Goal: Transaction & Acquisition: Purchase product/service

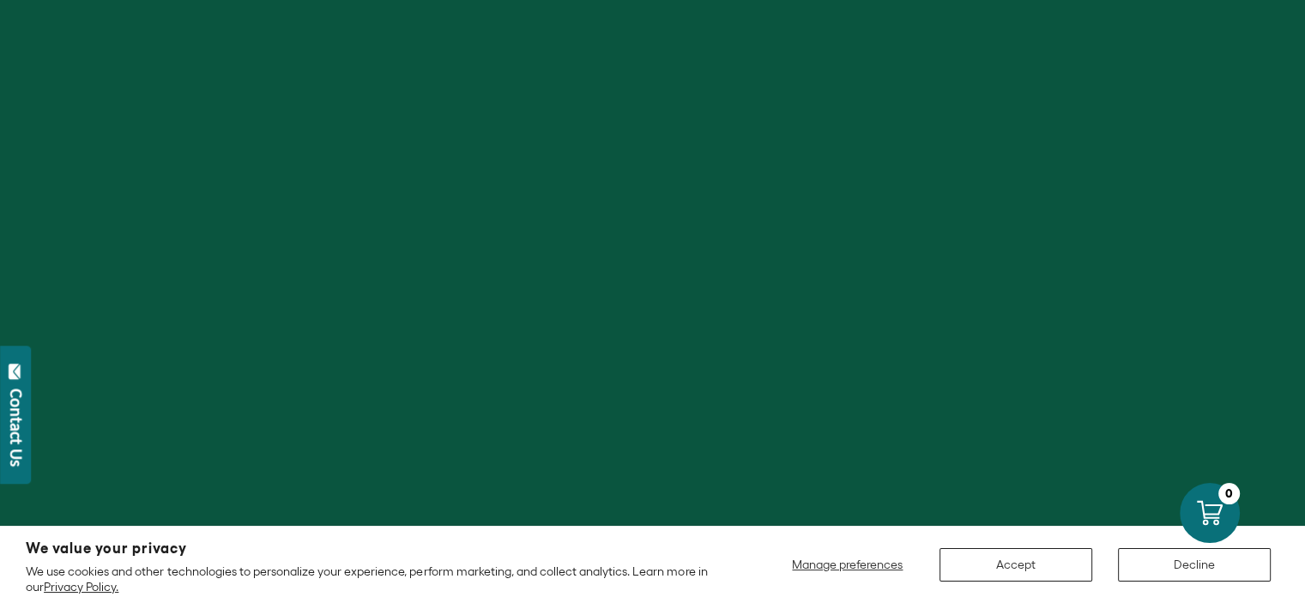
scroll to position [86, 0]
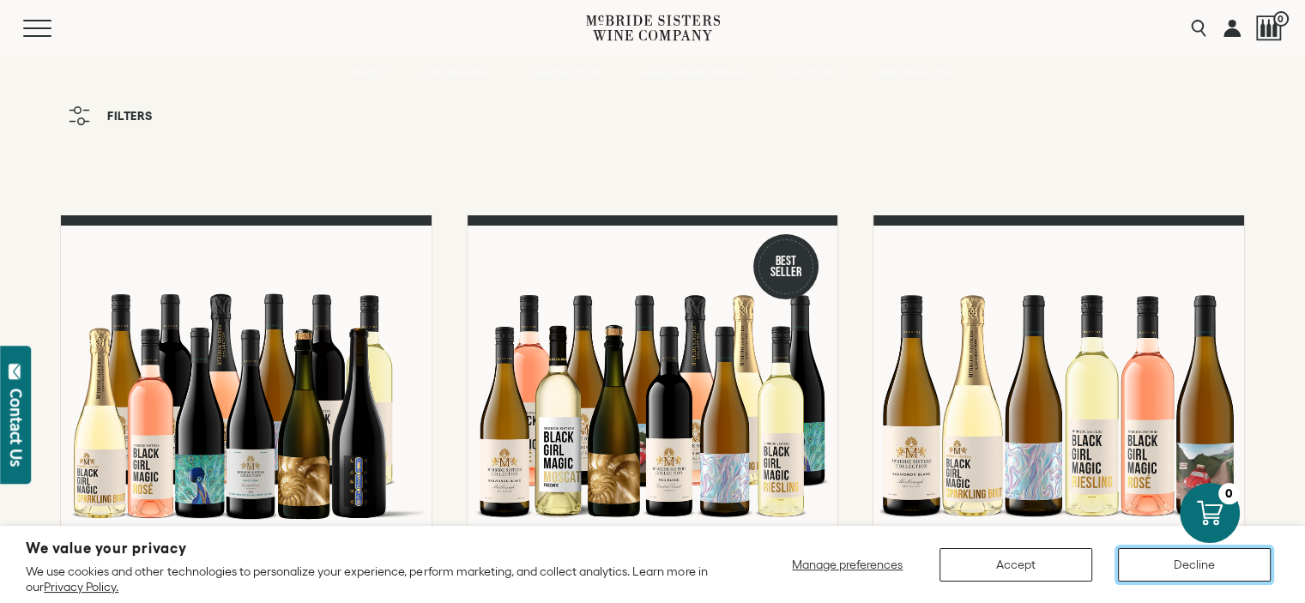
drag, startPoint x: 1172, startPoint y: 558, endPoint x: 1044, endPoint y: 579, distance: 129.5
click at [1044, 581] on div "Manage preferences Accept Decline" at bounding box center [1030, 564] width 498 height 33
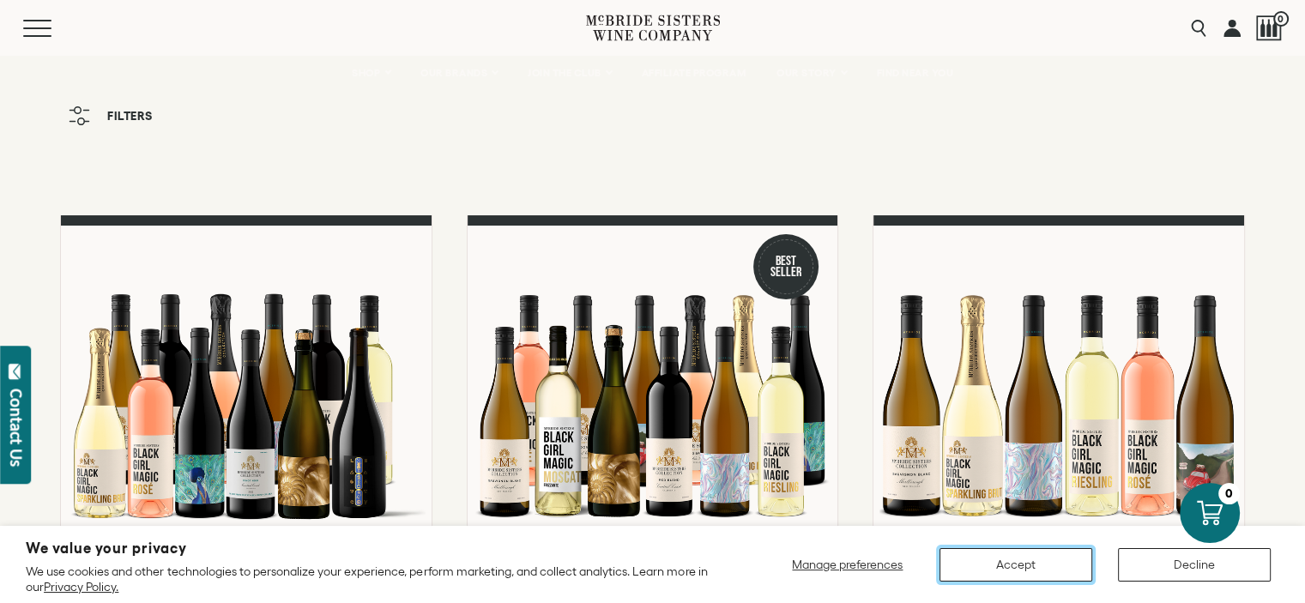
click at [1046, 569] on button "Accept" at bounding box center [1015, 564] width 153 height 33
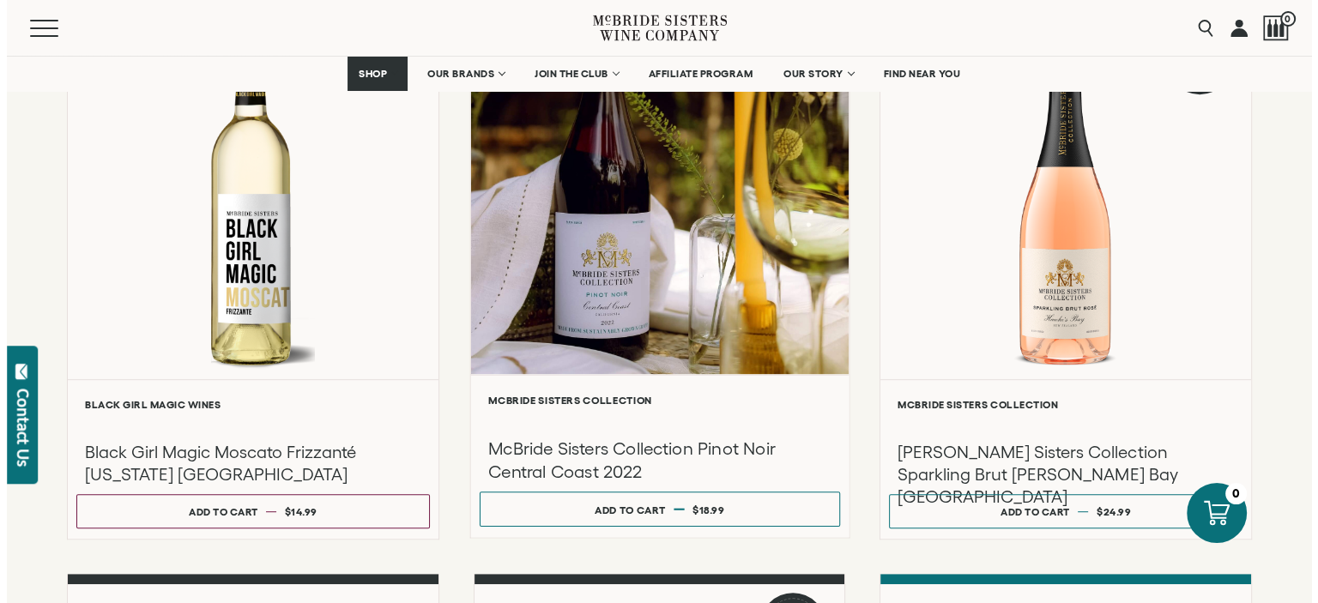
scroll to position [858, 0]
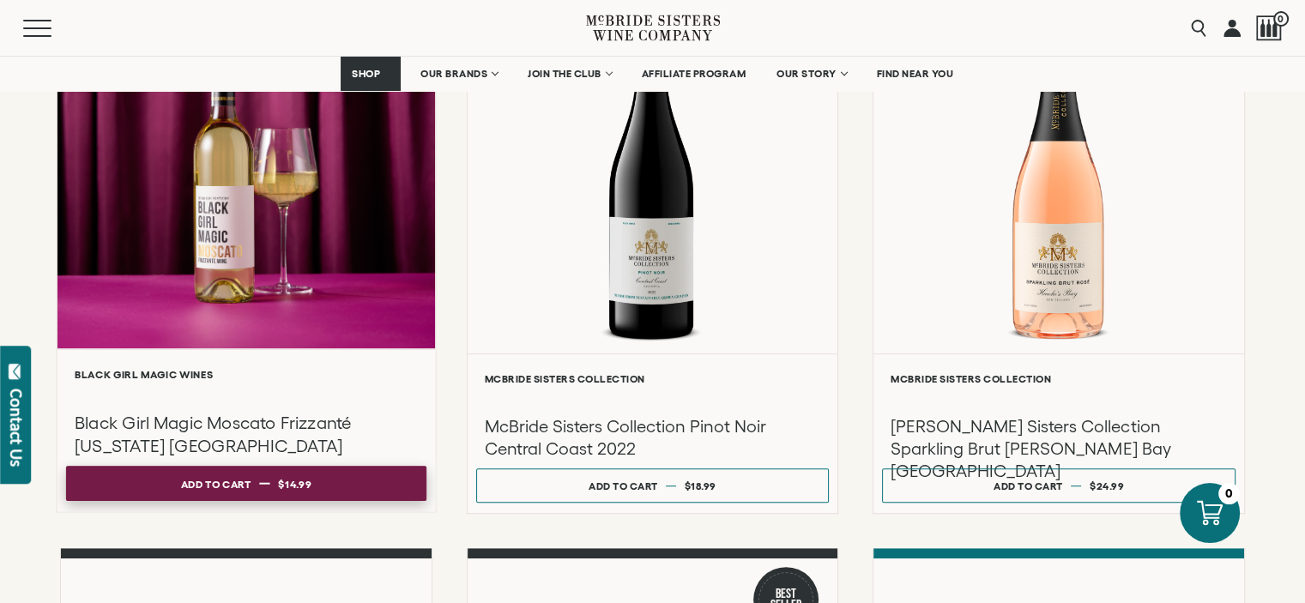
click at [273, 484] on button "Add to cart Regular price $14.99 Regular price Sale price $14.99 Unit price / p…" at bounding box center [246, 483] width 360 height 35
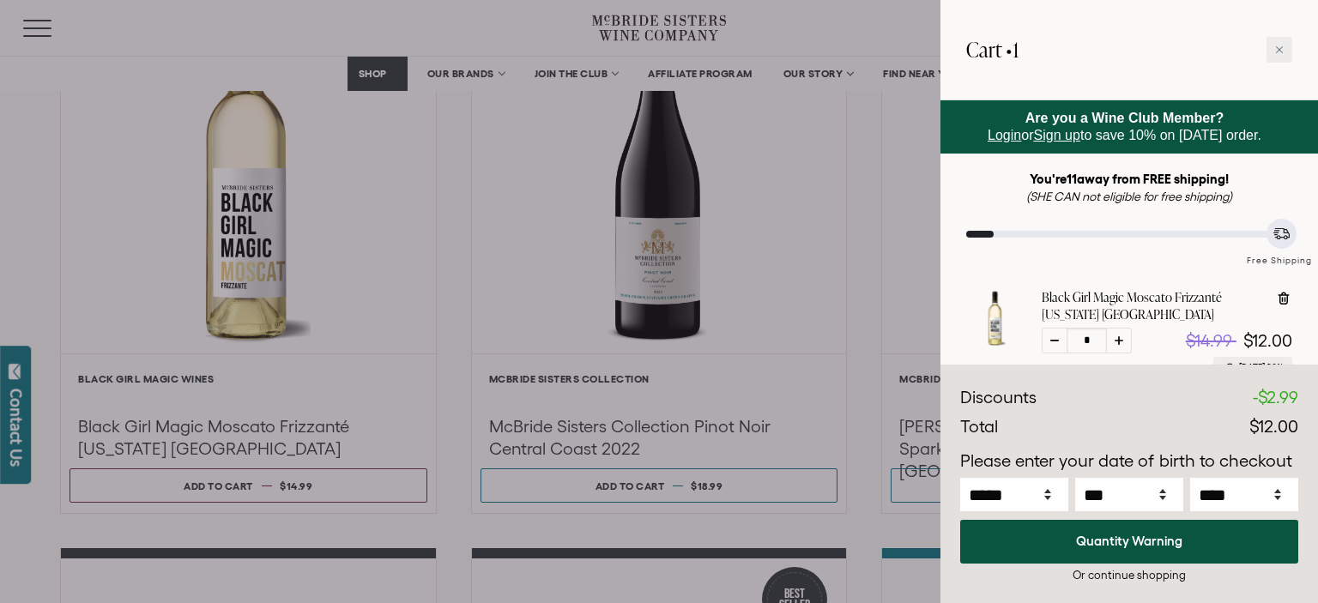
click at [861, 248] on div at bounding box center [659, 301] width 1318 height 603
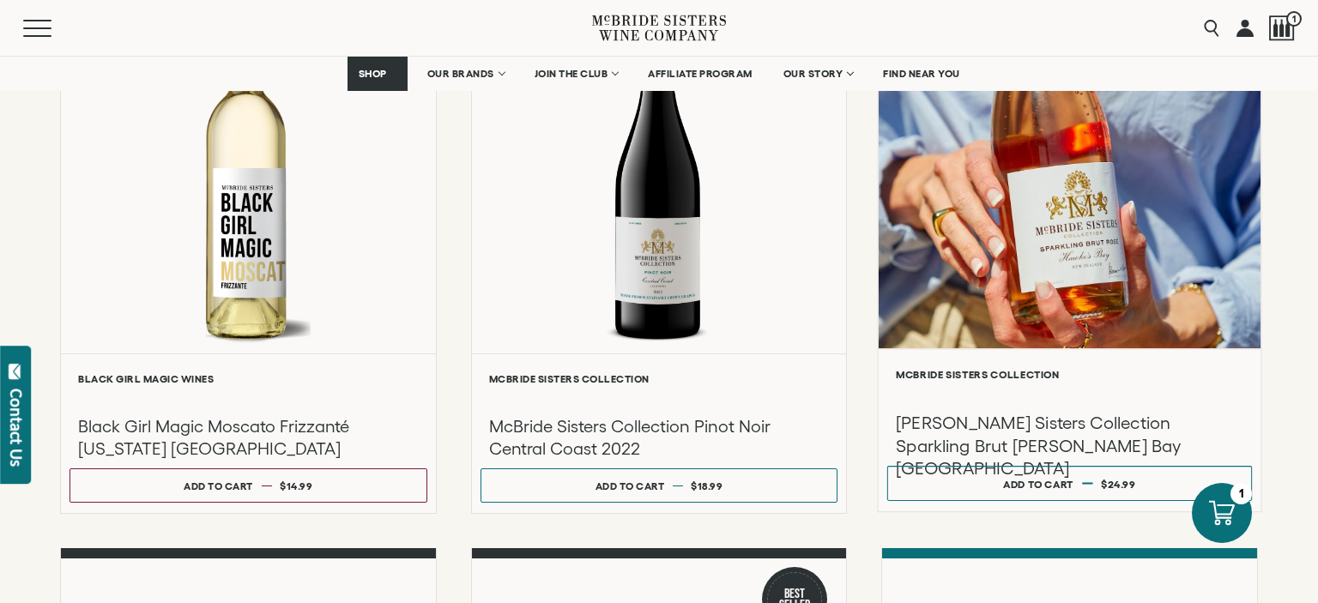
click at [1040, 298] on div at bounding box center [1069, 165] width 382 height 365
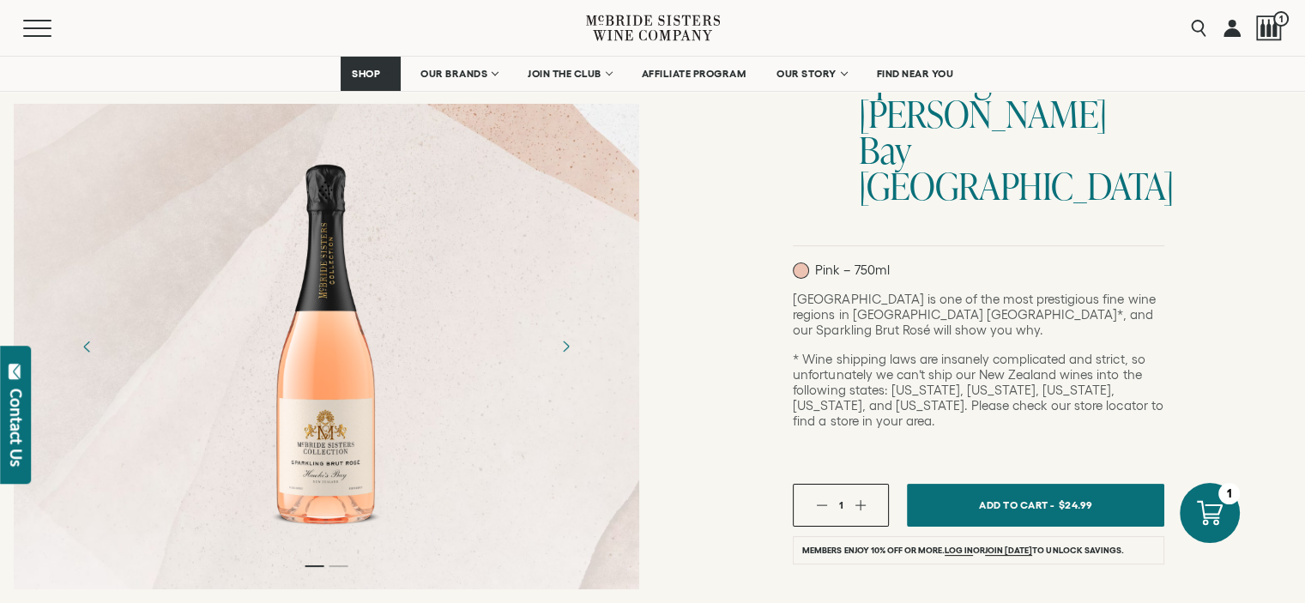
scroll to position [172, 0]
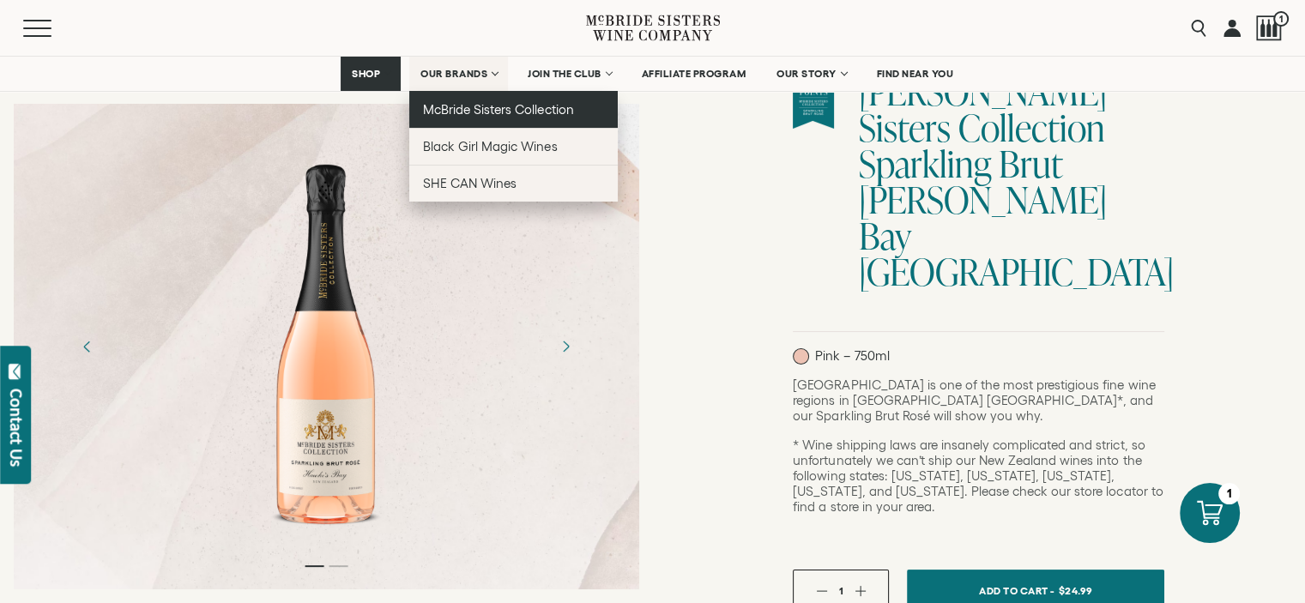
click at [484, 99] on link "McBride Sisters Collection" at bounding box center [513, 109] width 208 height 37
